Goal: Transaction & Acquisition: Book appointment/travel/reservation

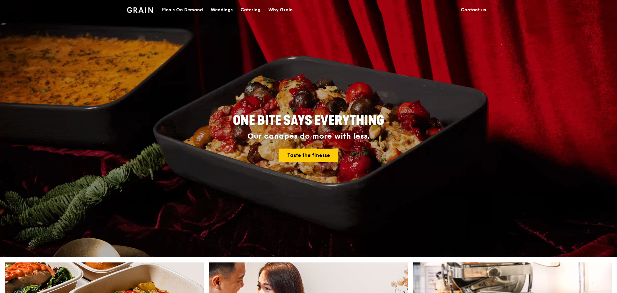
click at [244, 7] on div "Catering" at bounding box center [251, 9] width 20 height 19
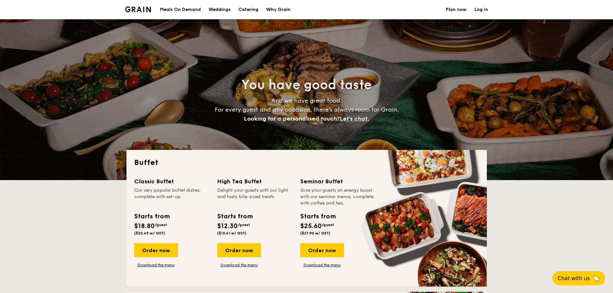
select select
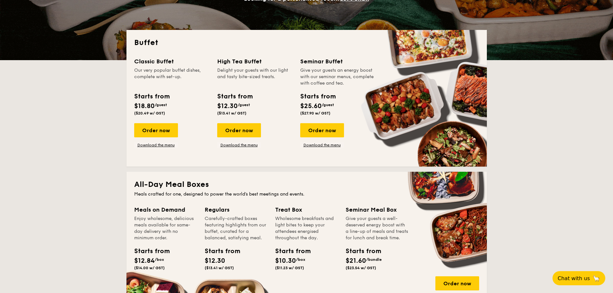
scroll to position [129, 0]
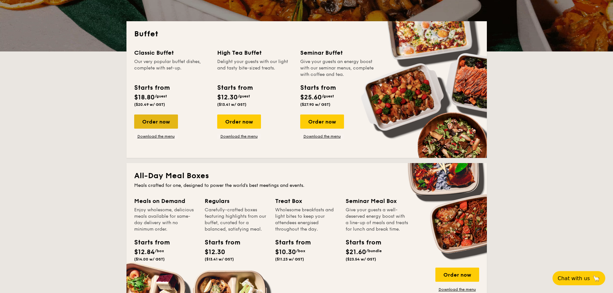
click at [163, 117] on div "Order now" at bounding box center [156, 122] width 44 height 14
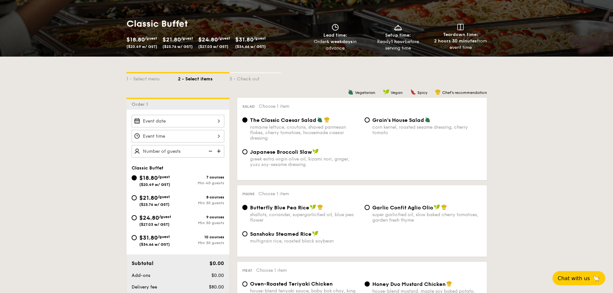
scroll to position [97, 0]
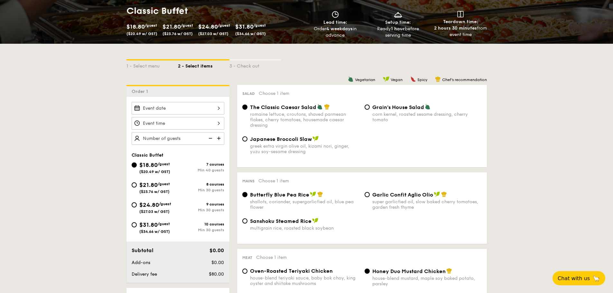
click at [366, 205] on label "Garlic Confit Aglio Olio super garlicfied oil, slow baked cherry tomatoes, gard…" at bounding box center [423, 207] width 117 height 6
click at [366, 197] on input "Garlic Confit Aglio Olio super garlicfied oil, slow baked cherry tomatoes, gard…" at bounding box center [367, 194] width 5 height 5
radio input "true"
click at [247, 193] on input "Butterfly Blue Pea Rice shallots, coriander, supergarlicfied oil, blue pea flow…" at bounding box center [244, 194] width 5 height 5
radio input "true"
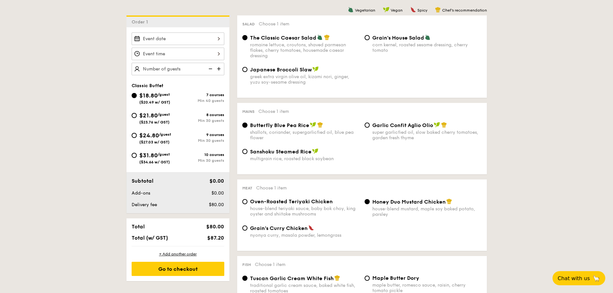
scroll to position [290, 0]
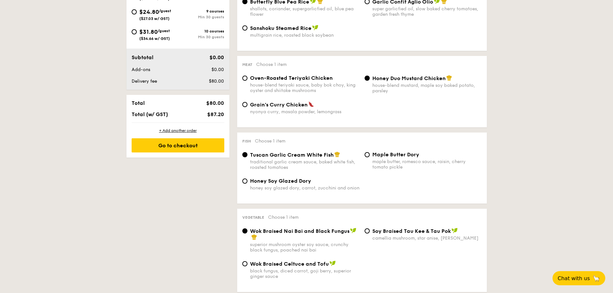
click at [335, 155] on img at bounding box center [338, 155] width 6 height 6
click at [248, 155] on input "Tuscan Garlic Cream White Fish traditional garlic cream sauce, baked white fish…" at bounding box center [244, 154] width 5 height 5
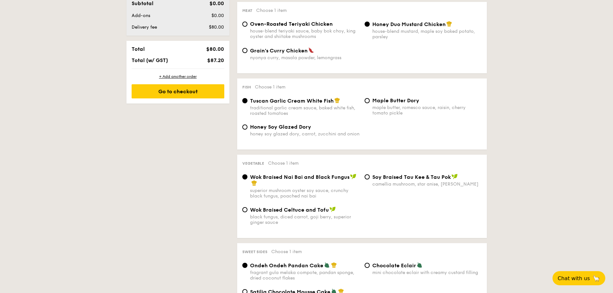
scroll to position [386, 0]
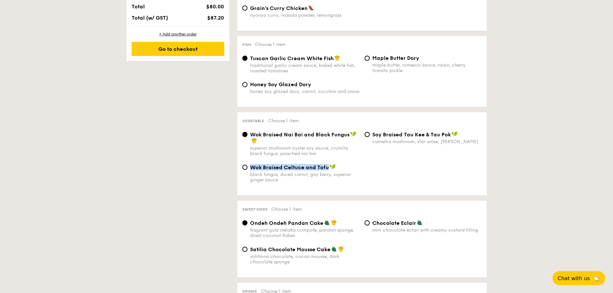
drag, startPoint x: 251, startPoint y: 168, endPoint x: 329, endPoint y: 165, distance: 78.6
click at [329, 165] on div "Wok Braised Celtuce and Tofu black fungus, diced carrot, goji berry, superior g…" at bounding box center [301, 173] width 122 height 19
copy span "Wok Braised Celtuce and Tofu"
click at [364, 137] on div "⁠Soy Braised Tau Kee & Tau Pok camellia mushroom, star anise, goji berry" at bounding box center [423, 137] width 122 height 13
click at [366, 137] on div "⁠Soy Braised Tau Kee & Tau Pok camellia mushroom, star anise, goji berry" at bounding box center [423, 137] width 122 height 13
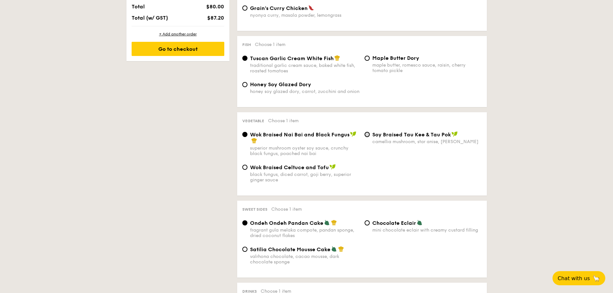
click at [367, 135] on input "⁠Soy Braised Tau Kee & Tau Pok camellia mushroom, star anise, goji berry" at bounding box center [367, 134] width 5 height 5
radio input "true"
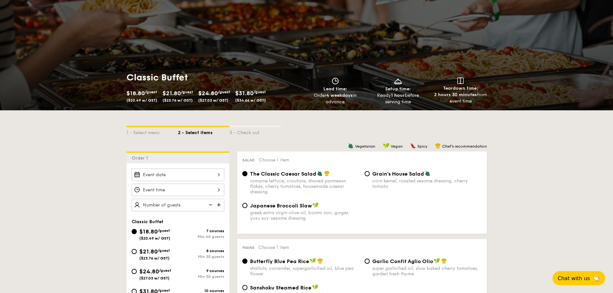
scroll to position [64, 0]
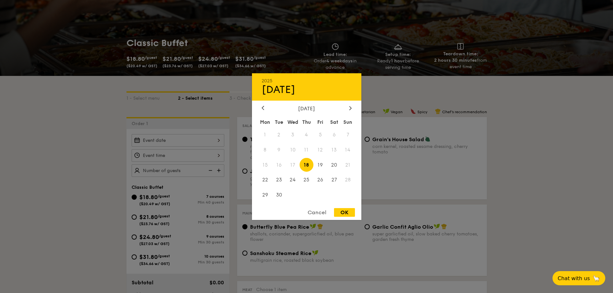
click at [172, 142] on div "2025 Sep 18 September 2025 Mon Tue Wed Thu Fri Sat Sun 1 2 3 4 5 6 7 8 9 10 11 …" at bounding box center [178, 140] width 93 height 13
click at [333, 180] on span "27" at bounding box center [334, 180] width 14 height 14
click at [340, 215] on div "OK" at bounding box center [344, 212] width 21 height 9
type input "Sep 27, 2025"
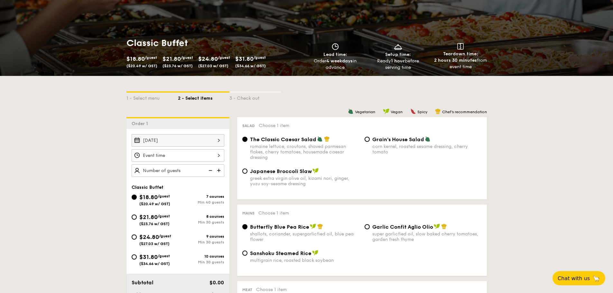
click at [174, 153] on div at bounding box center [178, 155] width 93 height 13
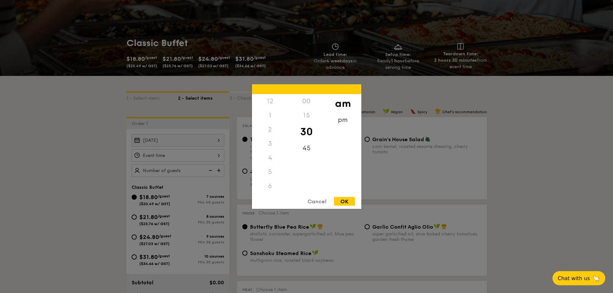
scroll to position [71, 0]
click at [268, 191] on div "11" at bounding box center [270, 193] width 36 height 19
click at [348, 201] on div "OK" at bounding box center [344, 201] width 21 height 9
type input "11:30AM"
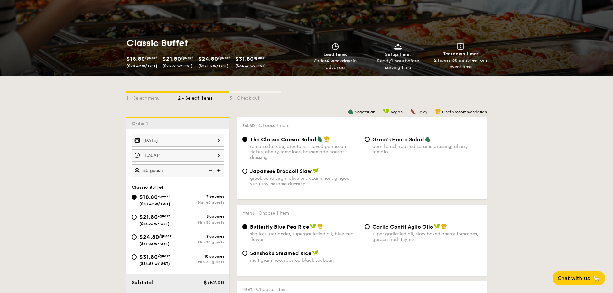
click at [186, 186] on div "Classic Buffet" at bounding box center [178, 187] width 93 height 5
click at [180, 212] on div "$18.80 /guest ($20.49 w/ GST) 7 courses Min 40 guests $21.80 /guest ($23.76 w/ …" at bounding box center [178, 233] width 98 height 80
click at [210, 170] on img at bounding box center [210, 171] width 10 height 12
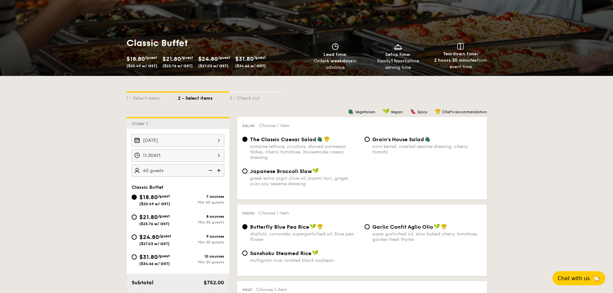
click at [222, 171] on img at bounding box center [220, 171] width 10 height 12
click at [213, 170] on img at bounding box center [210, 171] width 10 height 12
type input "40 guests"
click at [213, 170] on img at bounding box center [210, 171] width 10 height 12
click at [136, 219] on input "$21.80 /guest ($23.76 w/ GST) 8 courses Min 30 guests" at bounding box center [134, 217] width 5 height 5
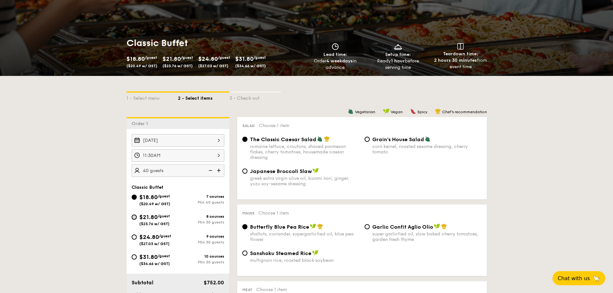
radio input "true"
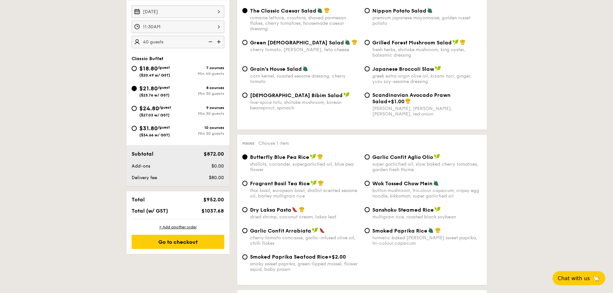
scroll to position [161, 0]
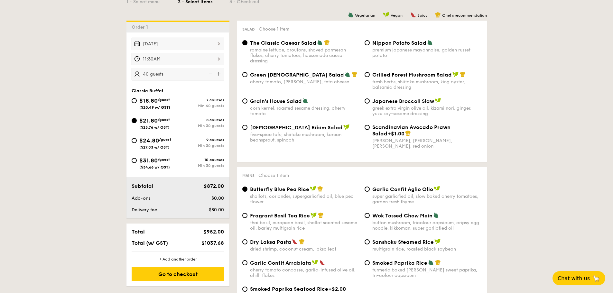
click at [210, 73] on img at bounding box center [210, 74] width 10 height 12
click at [221, 74] on img at bounding box center [220, 74] width 10 height 12
click at [219, 75] on img at bounding box center [220, 74] width 10 height 12
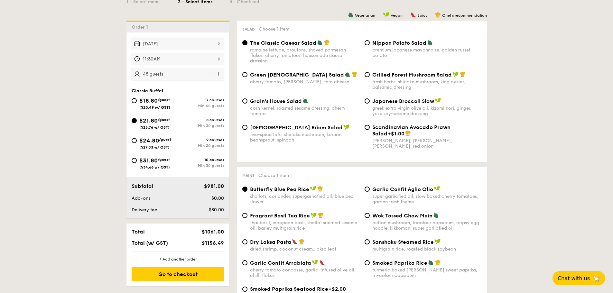
click at [211, 75] on img at bounding box center [210, 74] width 10 height 12
click at [217, 73] on img at bounding box center [220, 74] width 10 height 12
click at [209, 75] on img at bounding box center [210, 74] width 10 height 12
type input "35 guests"
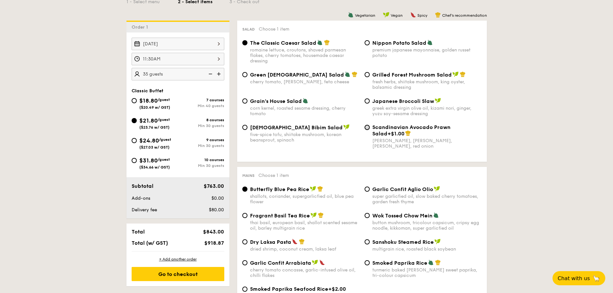
click at [368, 129] on input "Scandinavian Avocado Prawn Salad +$1.00 virgin mary dressing, dijon mustard, ar…" at bounding box center [367, 127] width 5 height 5
radio input "true"
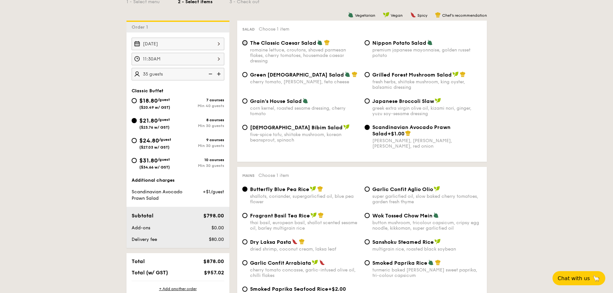
click at [247, 44] on input "The Classic Caesar Salad romaine lettuce, croutons, shaved parmesan flakes, che…" at bounding box center [244, 42] width 5 height 5
radio input "true"
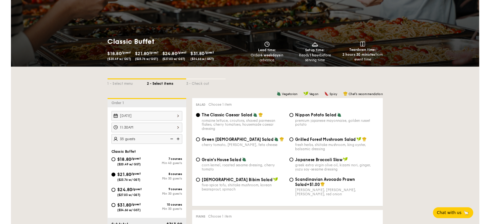
scroll to position [64, 0]
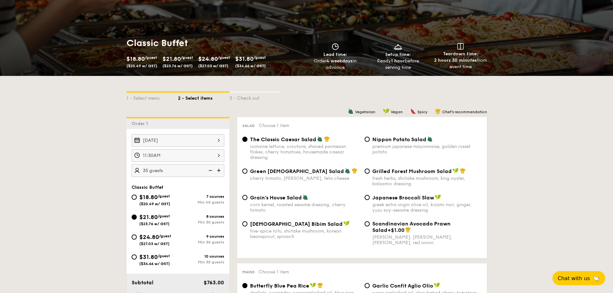
click at [374, 173] on span "Grilled Forest Mushroom Salad" at bounding box center [413, 171] width 80 height 6
click at [370, 173] on input "Grilled Forest Mushroom Salad fresh herbs, shiitake mushroom, king oyster, bals…" at bounding box center [367, 171] width 5 height 5
radio input "true"
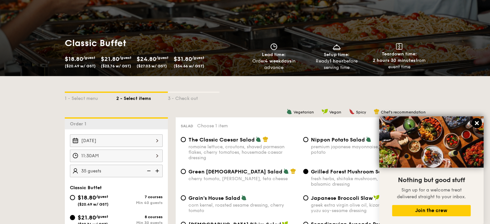
click at [477, 122] on icon at bounding box center [477, 123] width 4 height 4
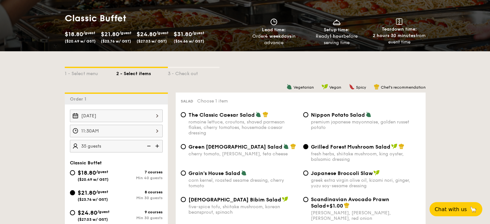
scroll to position [129, 0]
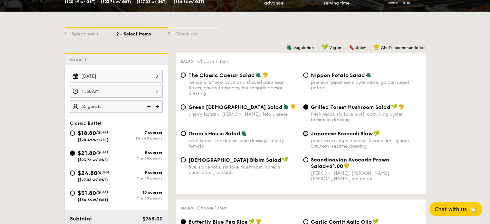
click at [306, 133] on input "Japanese Broccoli Slaw greek extra virgin olive oil, kizami nori, ginger, yuzu …" at bounding box center [305, 133] width 5 height 5
radio input "true"
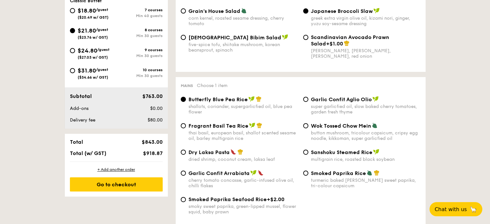
scroll to position [258, 0]
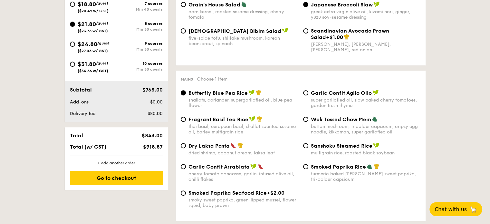
click at [336, 93] on span "Garlic Confit Aglio Olio" at bounding box center [341, 93] width 61 height 6
click at [308, 93] on input "Garlic Confit Aglio Olio super garlicfied oil, slow baked cherry tomatoes, gard…" at bounding box center [305, 92] width 5 height 5
radio input "true"
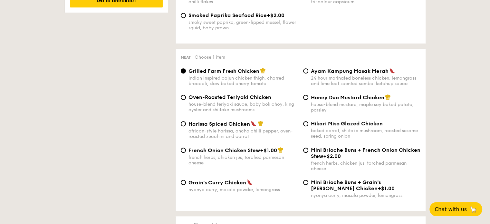
scroll to position [451, 0]
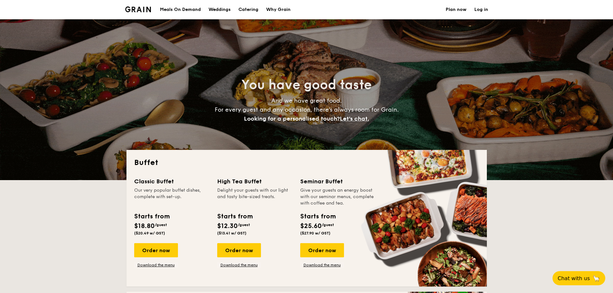
select select
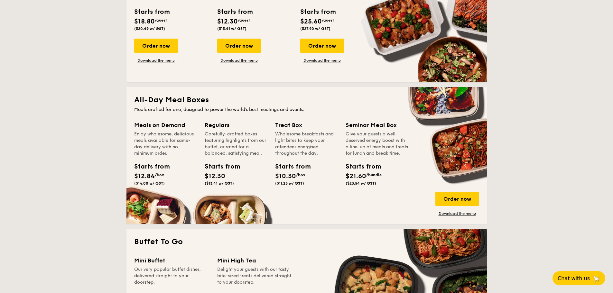
scroll to position [193, 0]
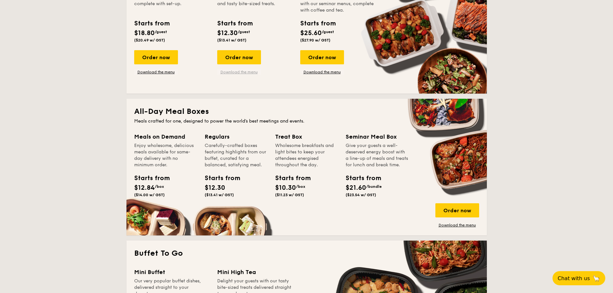
click at [251, 73] on link "Download the menu" at bounding box center [239, 72] width 44 height 5
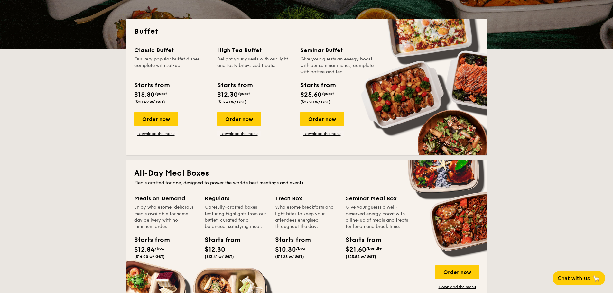
scroll to position [129, 0]
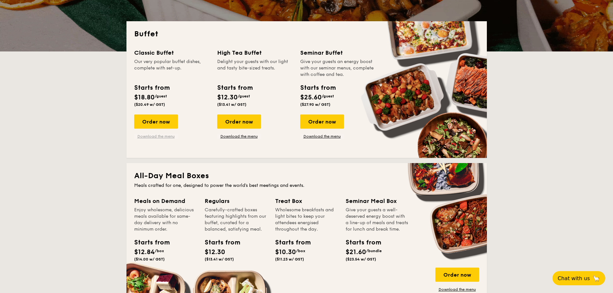
click at [160, 136] on link "Download the menu" at bounding box center [156, 136] width 44 height 5
